Goal: Entertainment & Leisure: Consume media (video, audio)

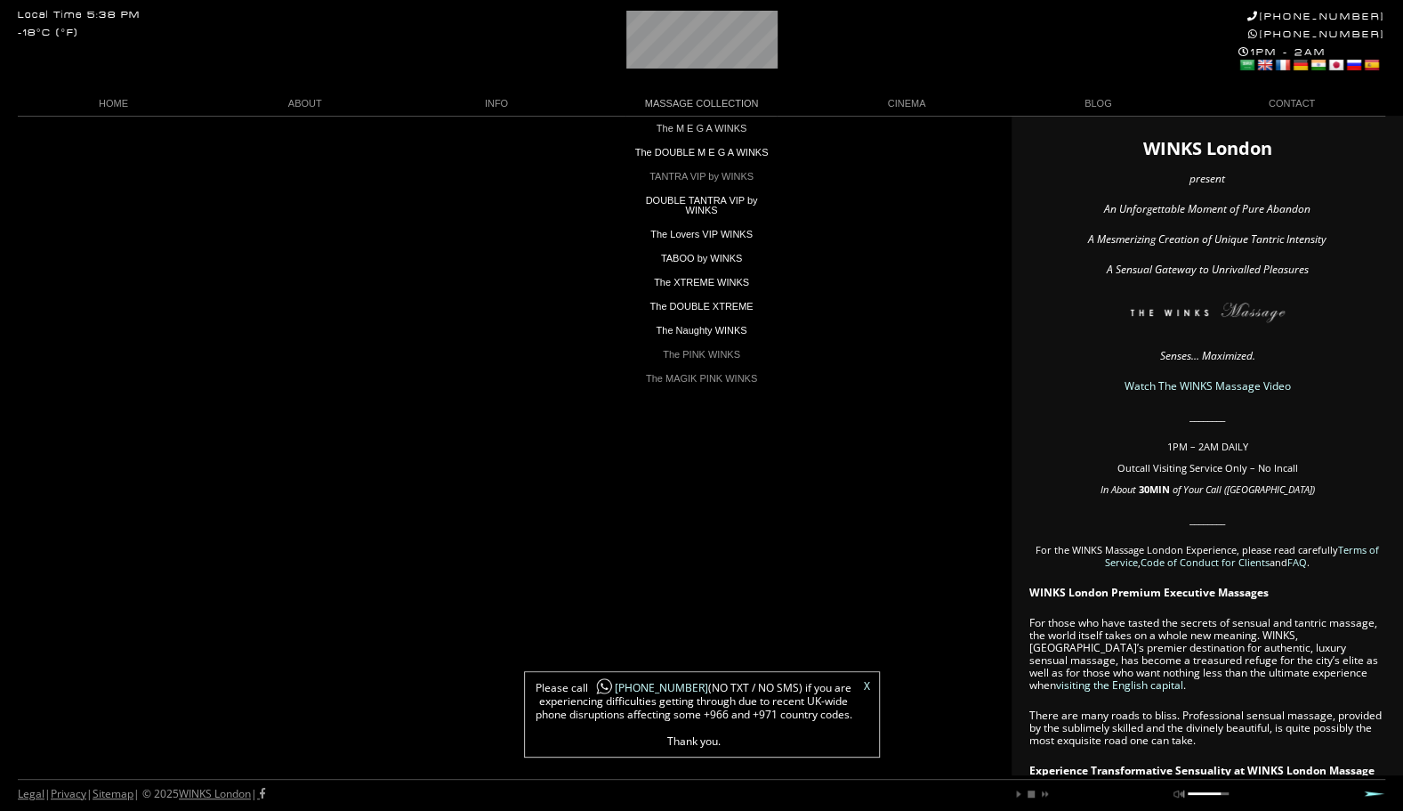
click at [682, 343] on link "The Naughty WINKS" at bounding box center [701, 331] width 151 height 24
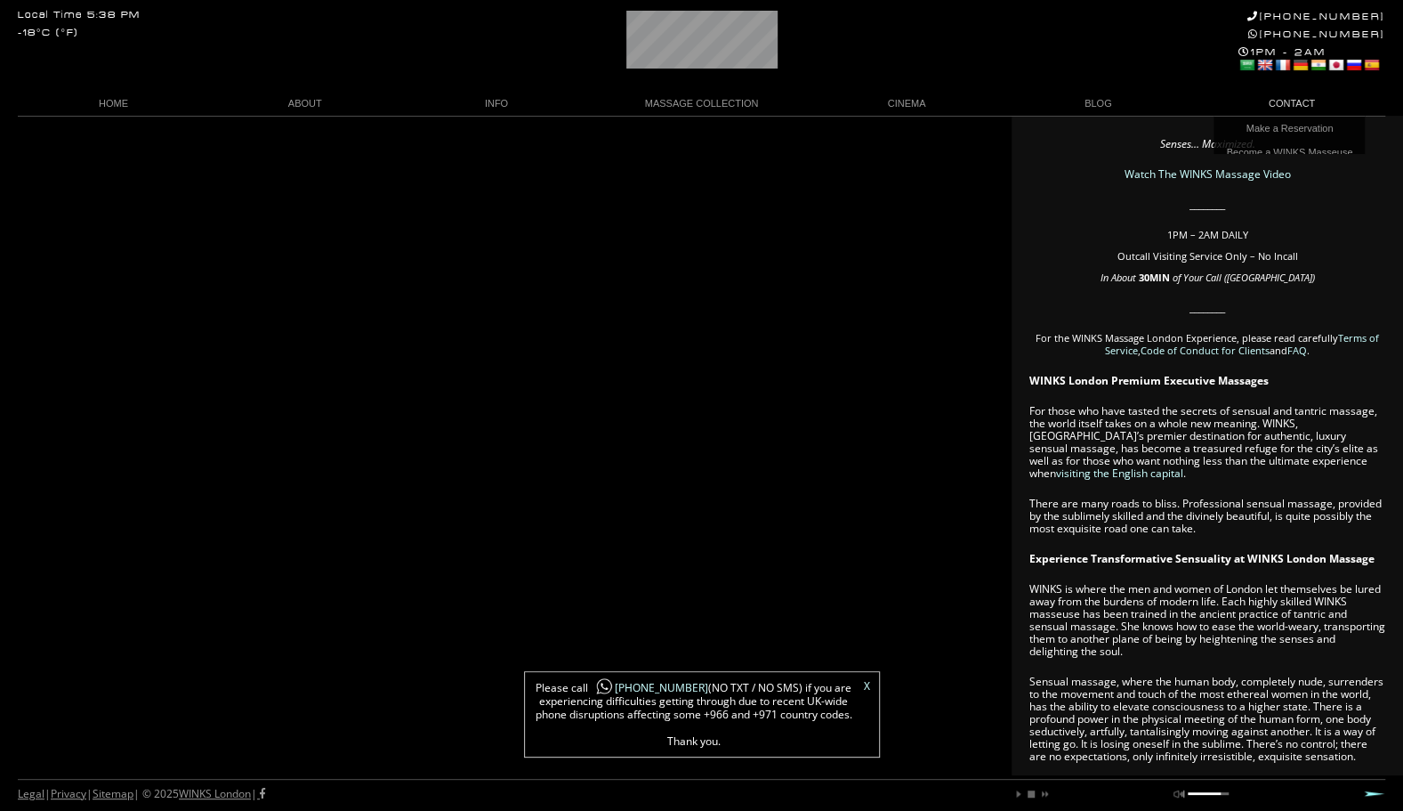
scroll to position [0, 1]
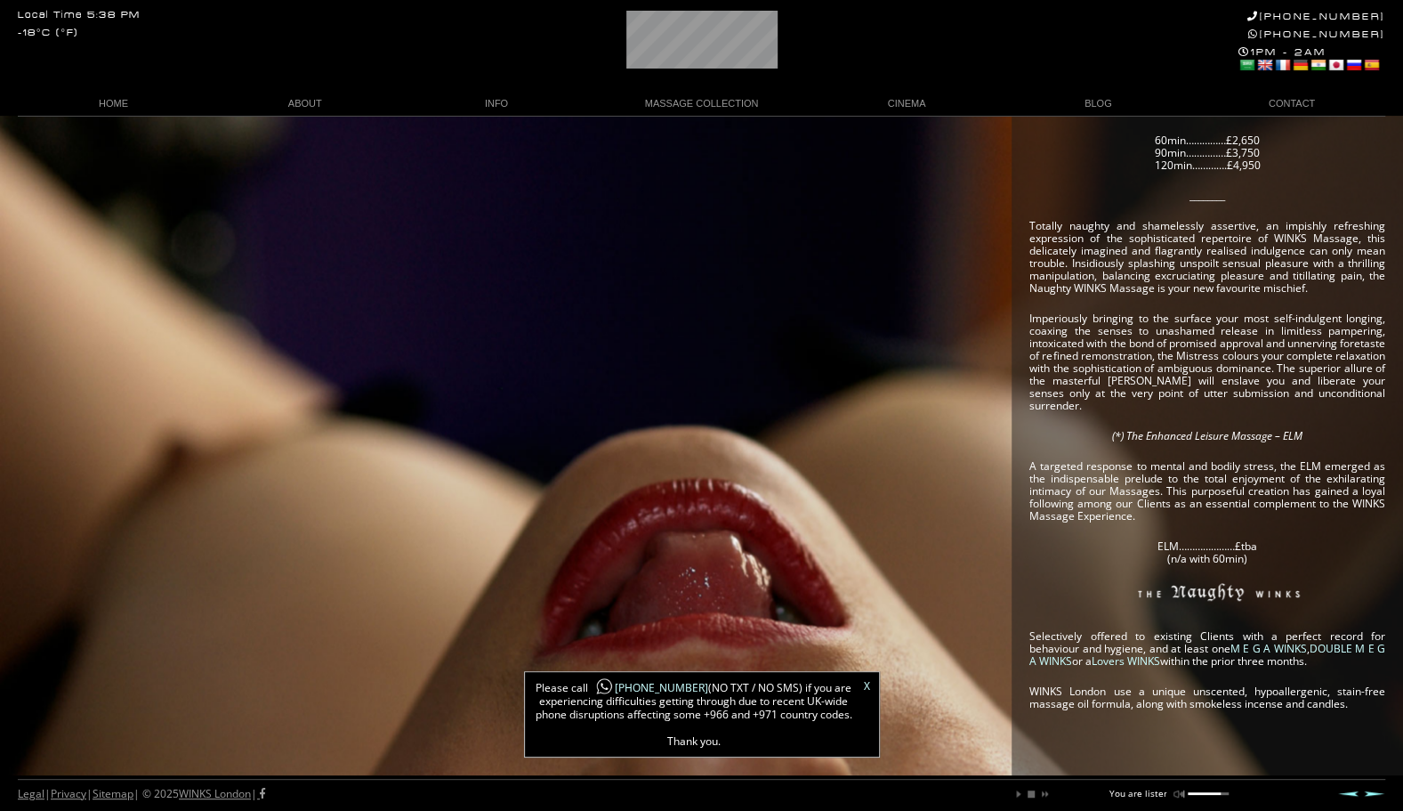
scroll to position [0, 61]
click at [865, 688] on link "X" at bounding box center [867, 686] width 6 height 11
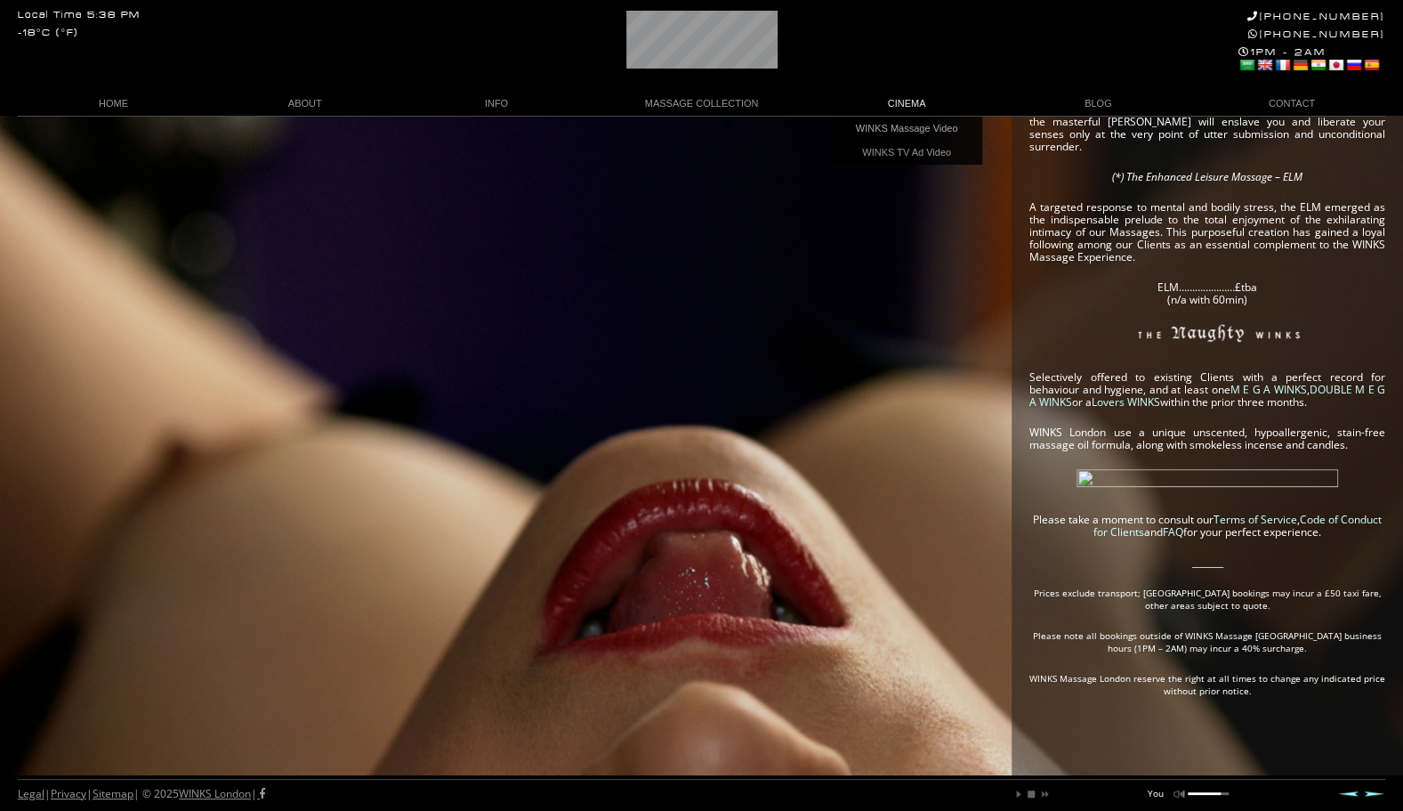
click at [895, 124] on link "WINKS Massage Video" at bounding box center [906, 129] width 151 height 24
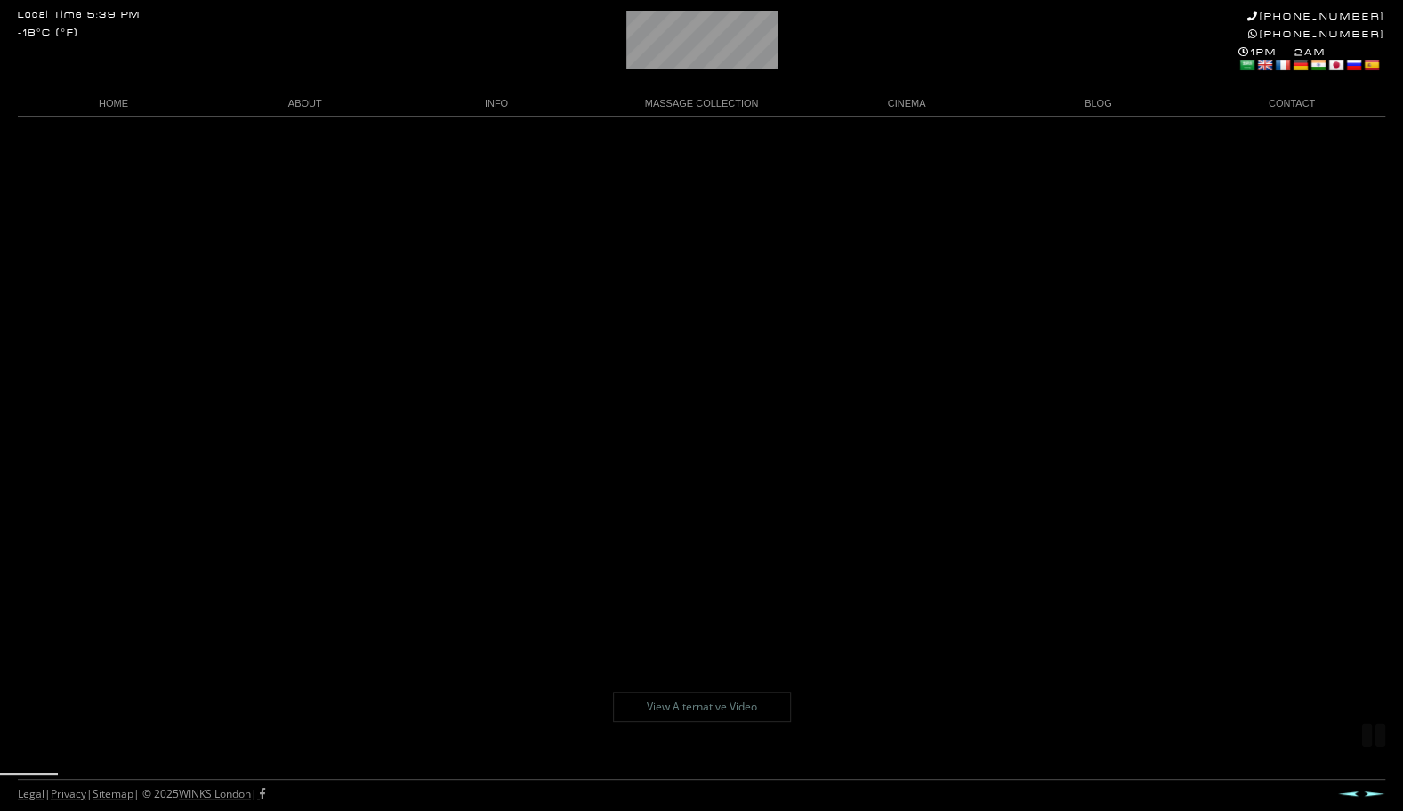
scroll to position [116, 0]
